Goal: Information Seeking & Learning: Learn about a topic

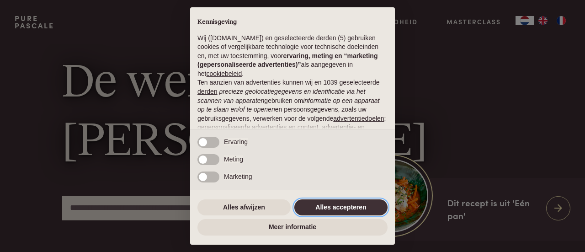
click at [348, 200] on button "Alles accepteren" at bounding box center [340, 207] width 93 height 16
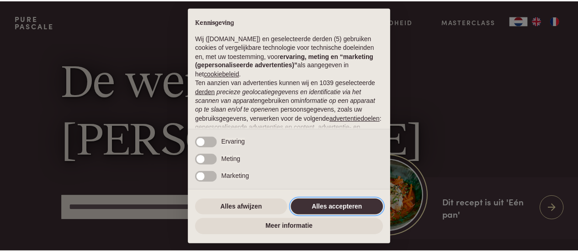
scroll to position [115, 0]
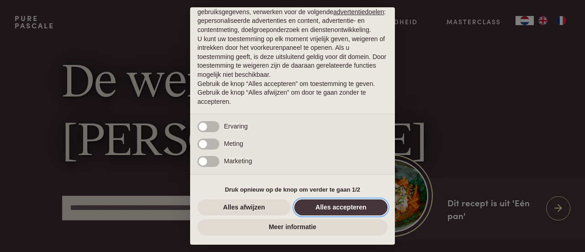
click at [348, 207] on button "Alles accepteren" at bounding box center [340, 207] width 93 height 16
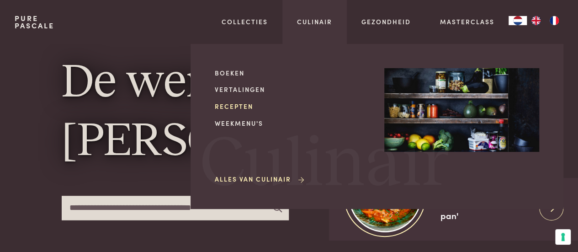
click at [237, 106] on link "Recepten" at bounding box center [292, 106] width 155 height 10
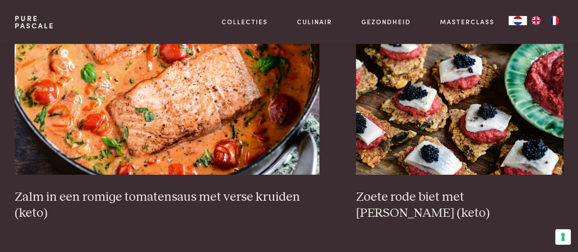
scroll to position [1600, 0]
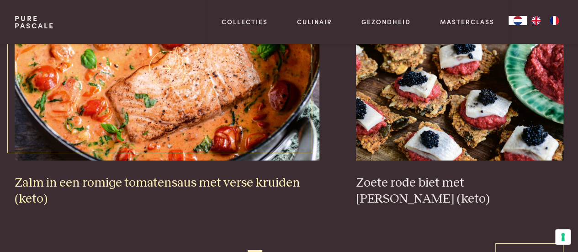
click at [199, 182] on h3 "Zalm in een romige tomatensaus met verse kruiden (keto)" at bounding box center [167, 191] width 305 height 32
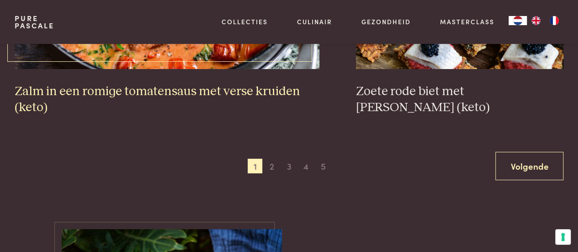
scroll to position [1737, 0]
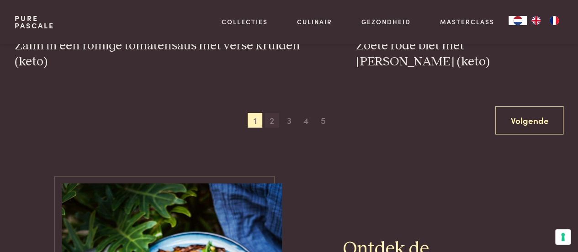
click at [272, 122] on span "2" at bounding box center [272, 120] width 15 height 15
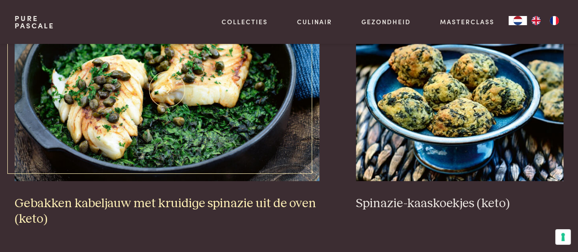
scroll to position [1581, 0]
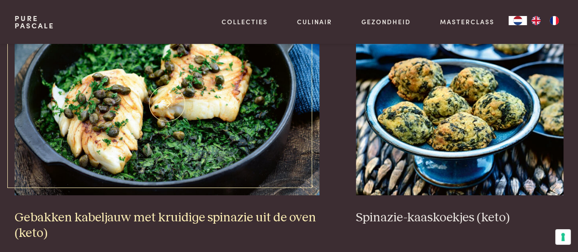
click at [178, 219] on h3 "Gebakken kabeljauw met kruidige spinazie uit de oven (keto)" at bounding box center [167, 226] width 305 height 32
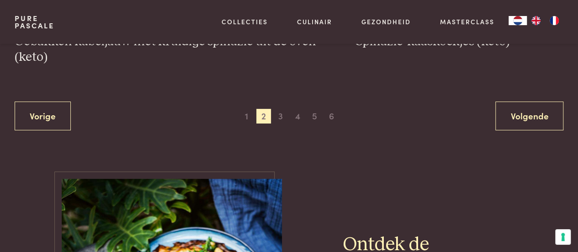
scroll to position [1764, 0]
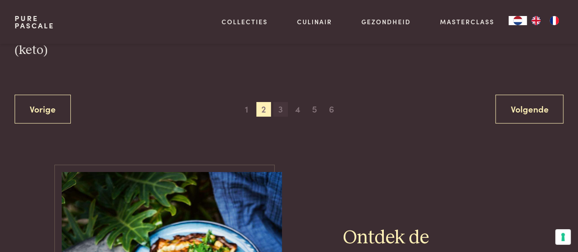
click at [279, 112] on span "3" at bounding box center [280, 109] width 15 height 15
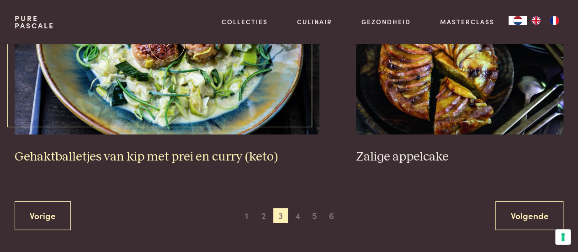
scroll to position [1718, 0]
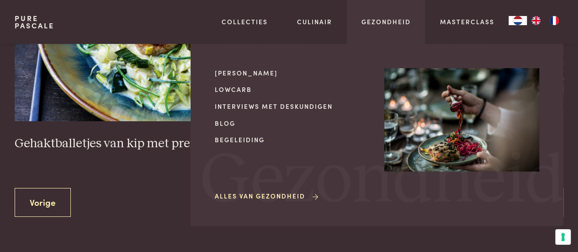
click at [295, 197] on link "Alles van Gezondheid" at bounding box center [267, 196] width 105 height 10
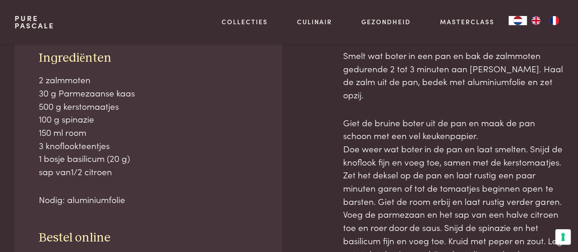
scroll to position [457, 0]
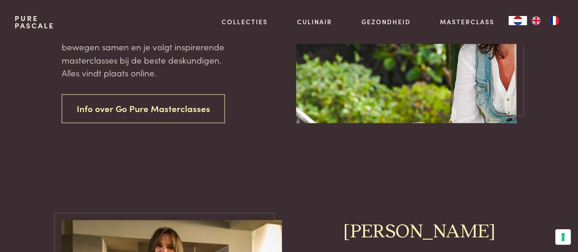
scroll to position [320, 0]
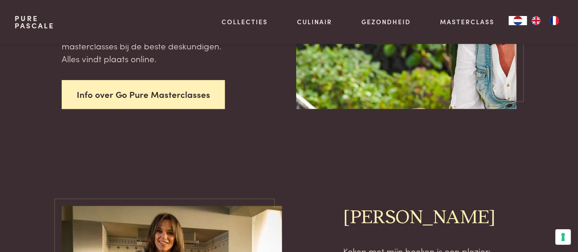
click at [155, 101] on link "Info over Go Pure Masterclasses" at bounding box center [144, 94] width 164 height 29
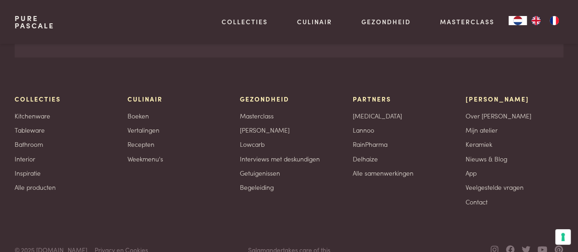
scroll to position [3050, 0]
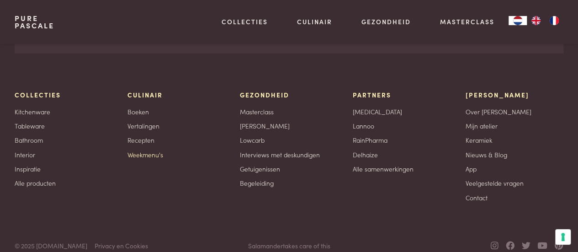
click at [142, 150] on link "Weekmenu's" at bounding box center [146, 155] width 36 height 10
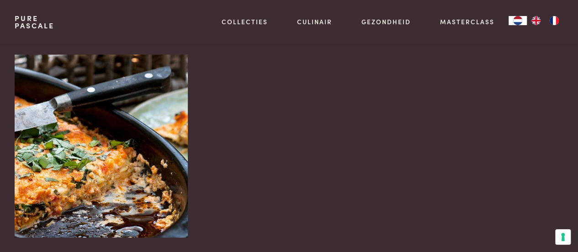
scroll to position [1006, 0]
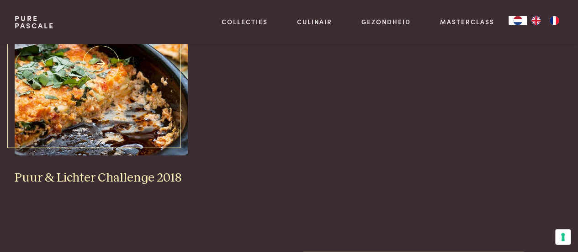
click at [107, 176] on h3 "Puur & Lichter Challenge 2018" at bounding box center [101, 178] width 173 height 16
